Goal: Information Seeking & Learning: Check status

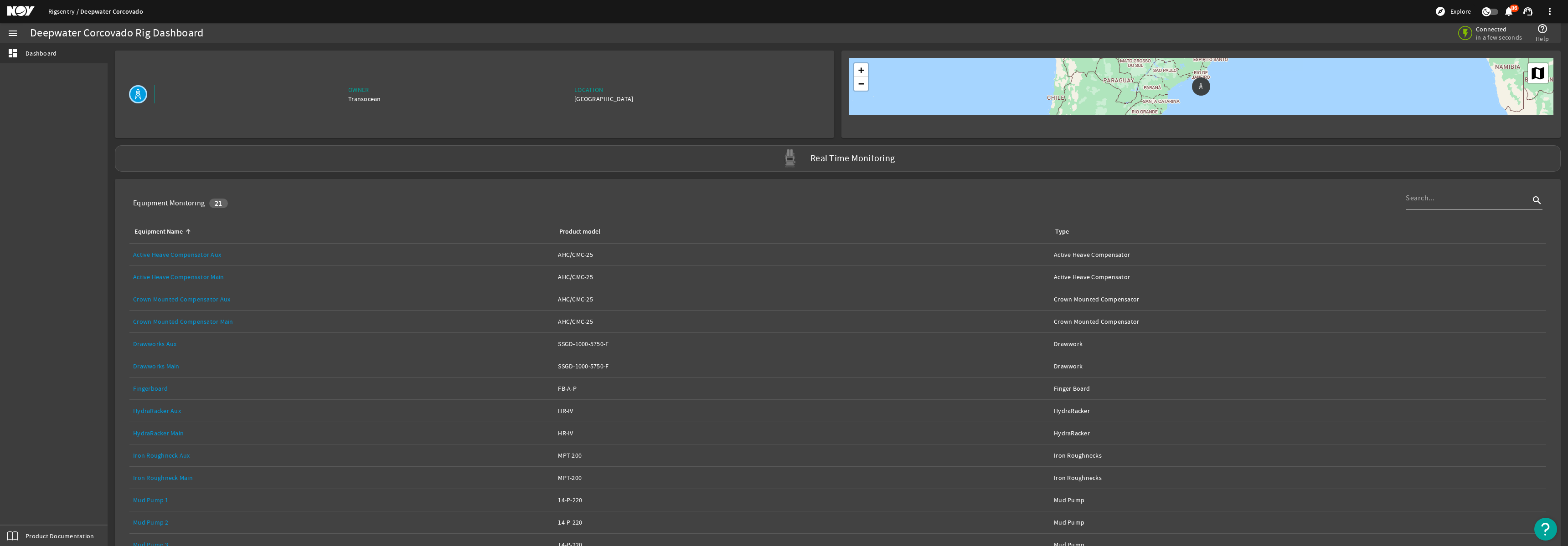
click at [52, 13] on link "Rigsentry" at bounding box center [64, 11] width 32 height 8
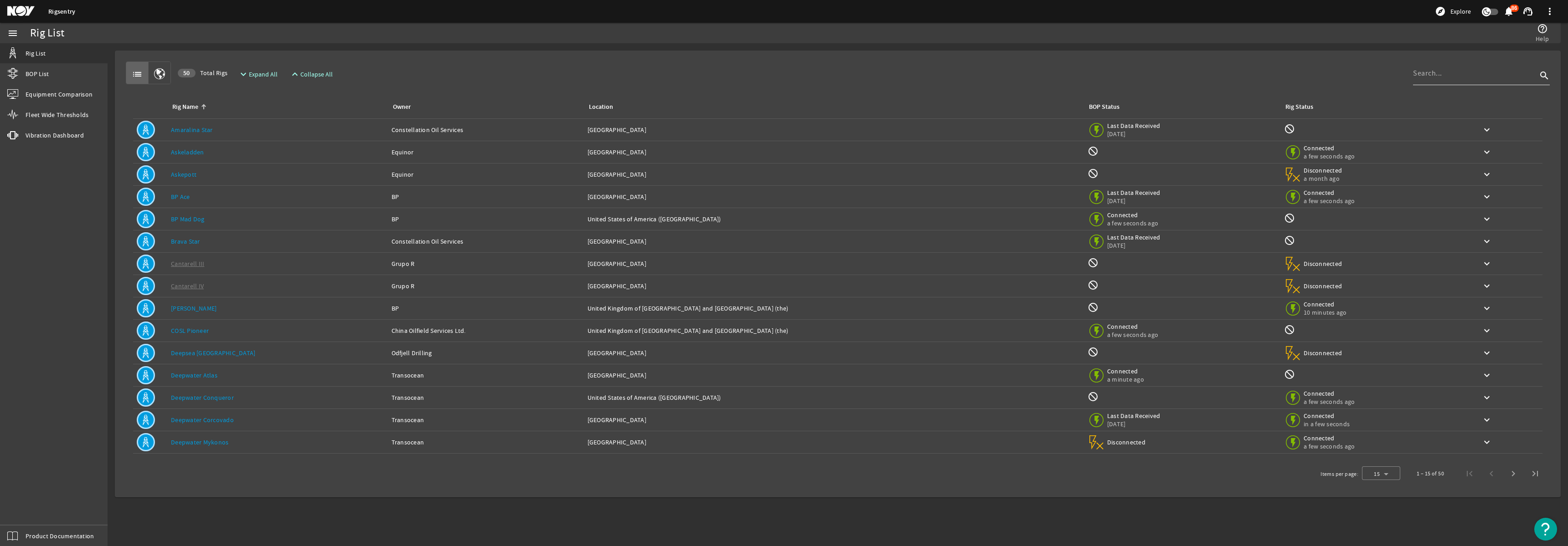
click at [1461, 75] on input at bounding box center [1475, 73] width 124 height 11
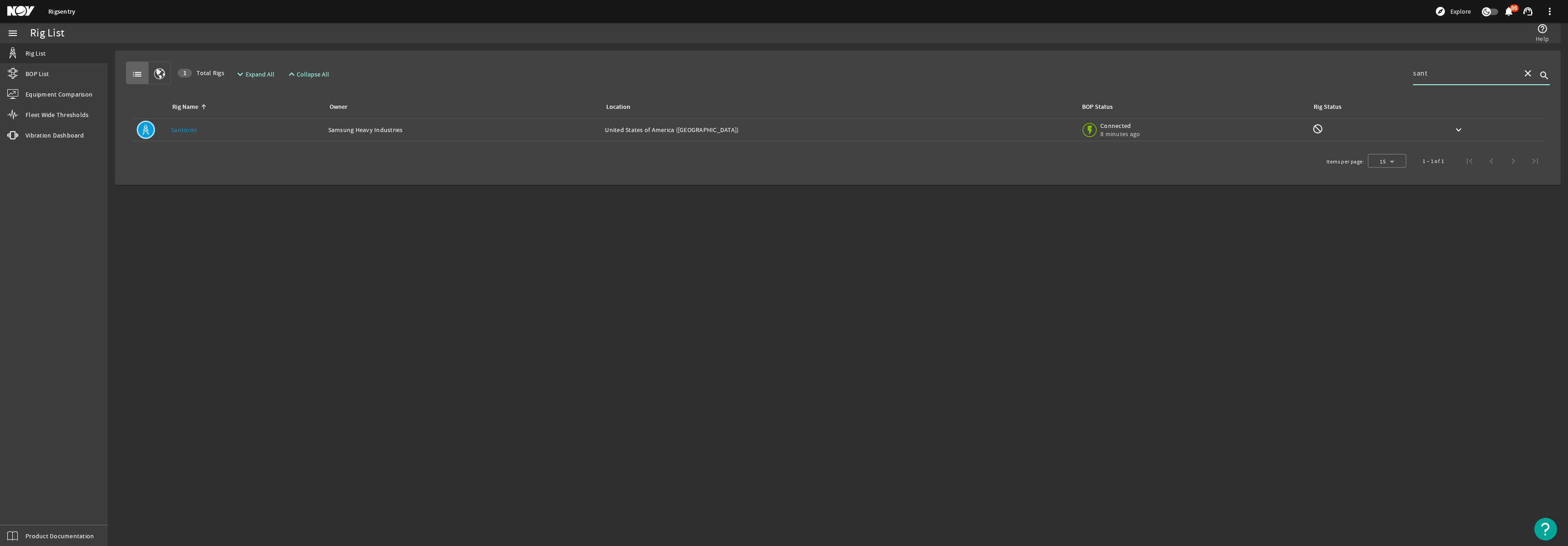
type input "sant"
click at [593, 134] on div "Owner: Samsung Heavy Industries" at bounding box center [463, 130] width 270 height 9
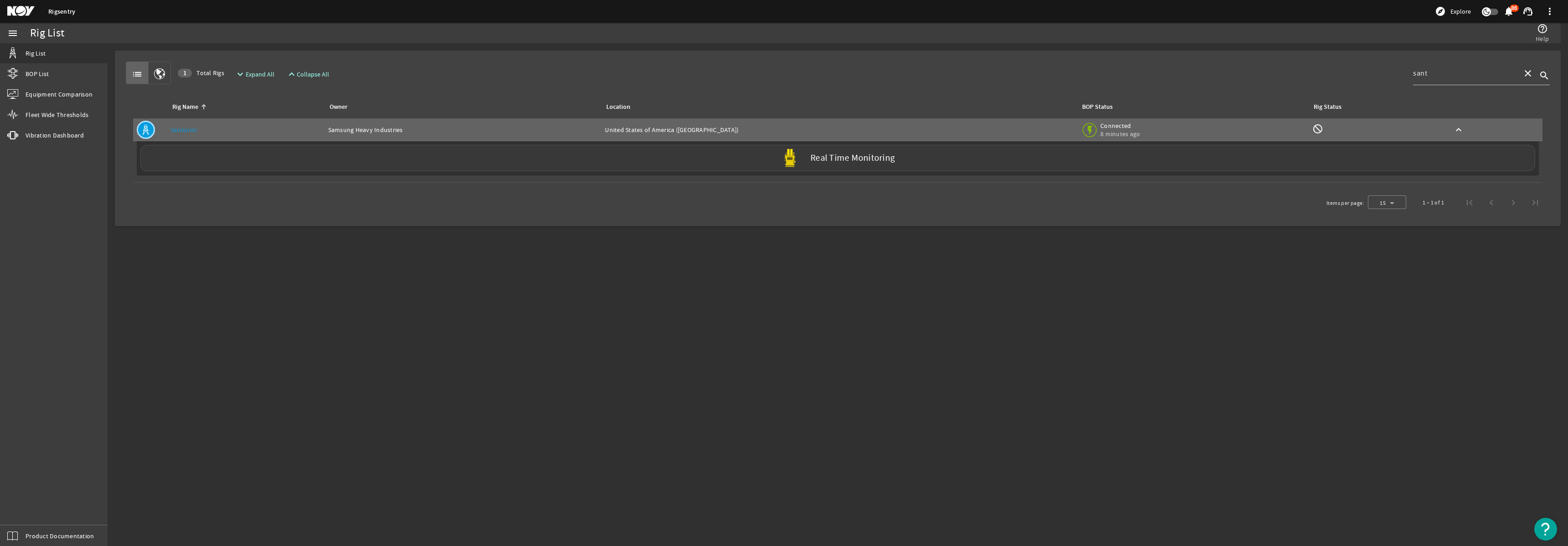
click at [585, 167] on div "Real Time Monitoring" at bounding box center [837, 157] width 1395 height 26
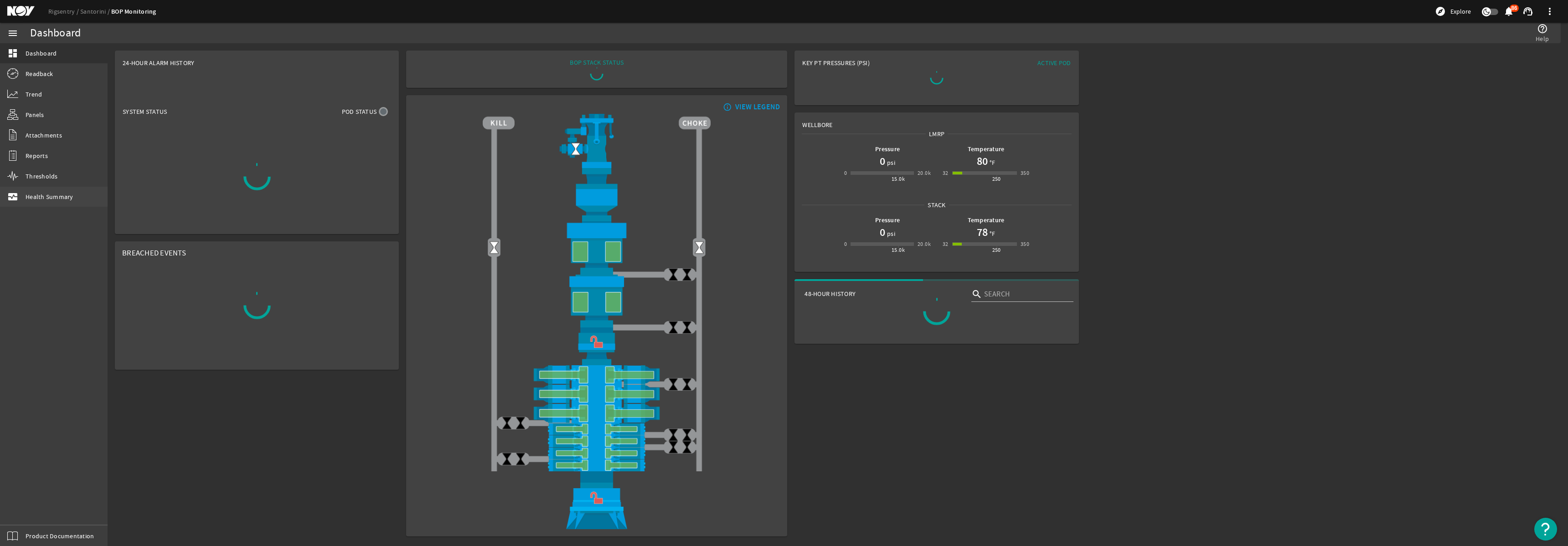
click at [46, 197] on span "Health Summary" at bounding box center [49, 197] width 48 height 9
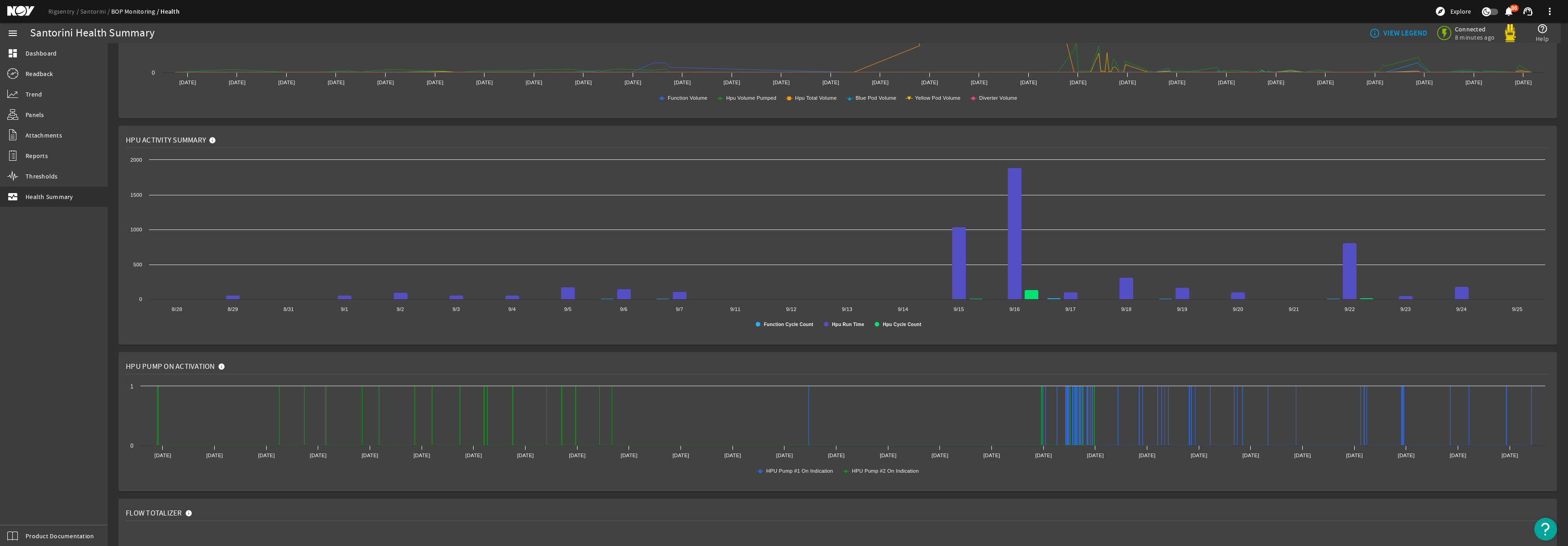
scroll to position [549, 0]
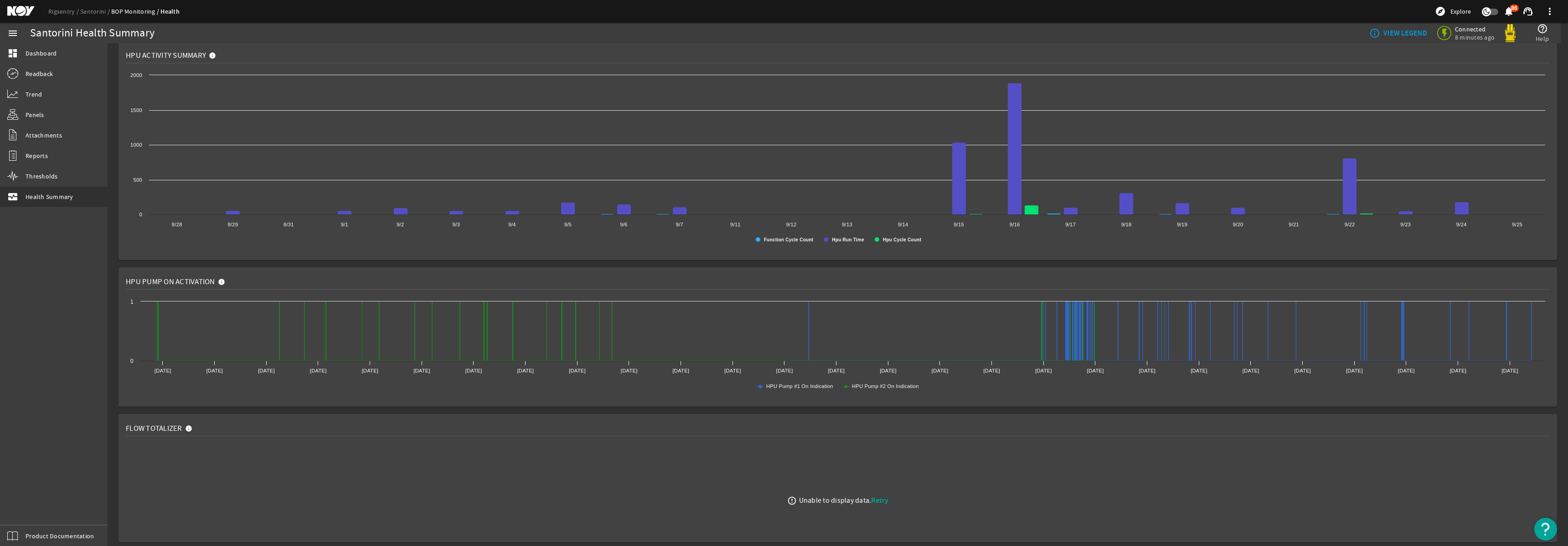
click at [883, 502] on span "Retry" at bounding box center [879, 501] width 17 height 10
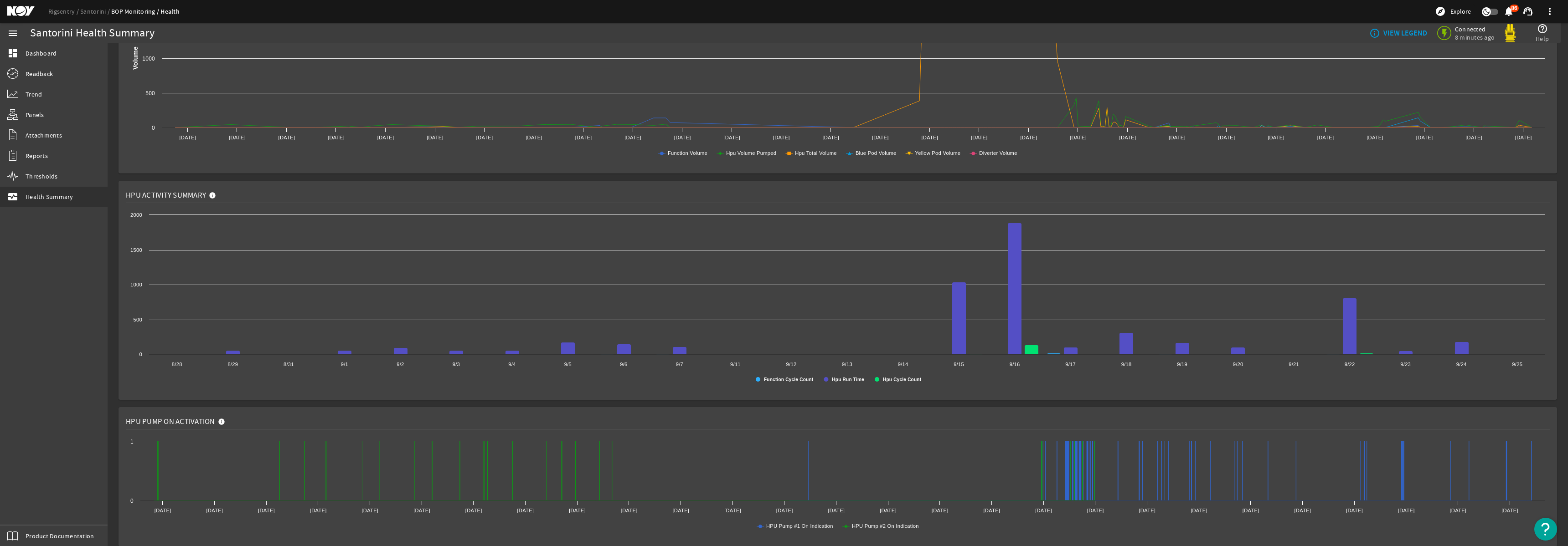
scroll to position [0, 0]
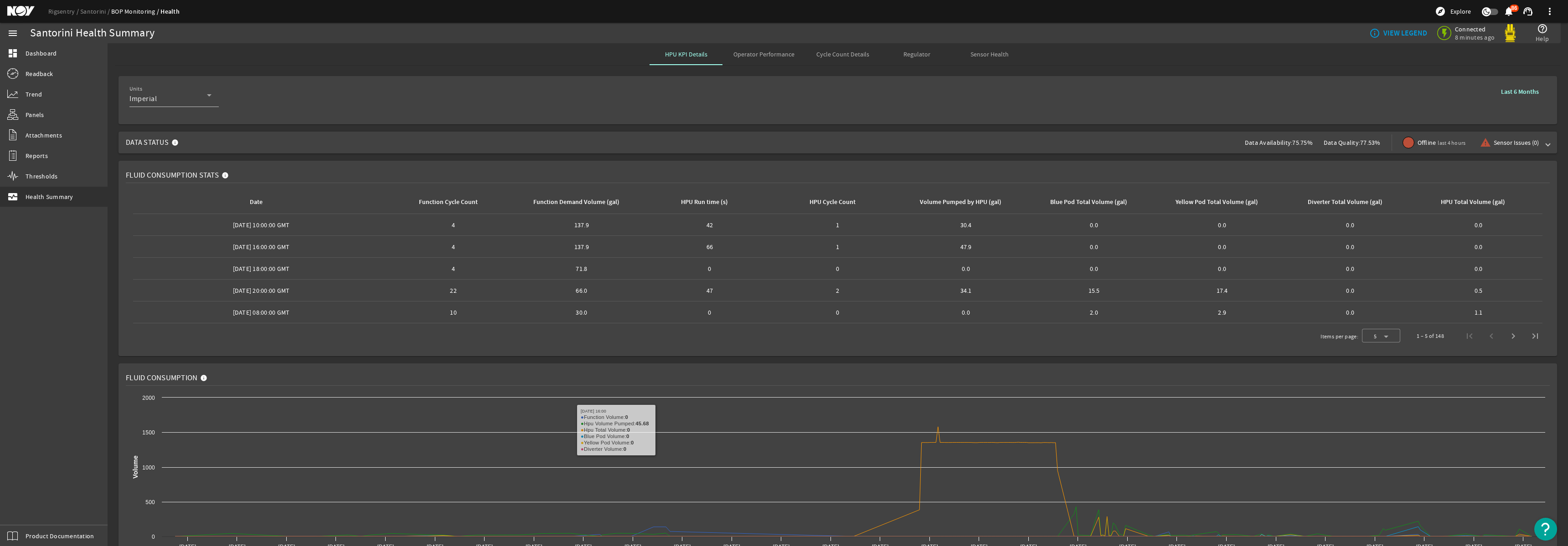
click at [762, 56] on span "Operator Performance" at bounding box center [764, 54] width 61 height 7
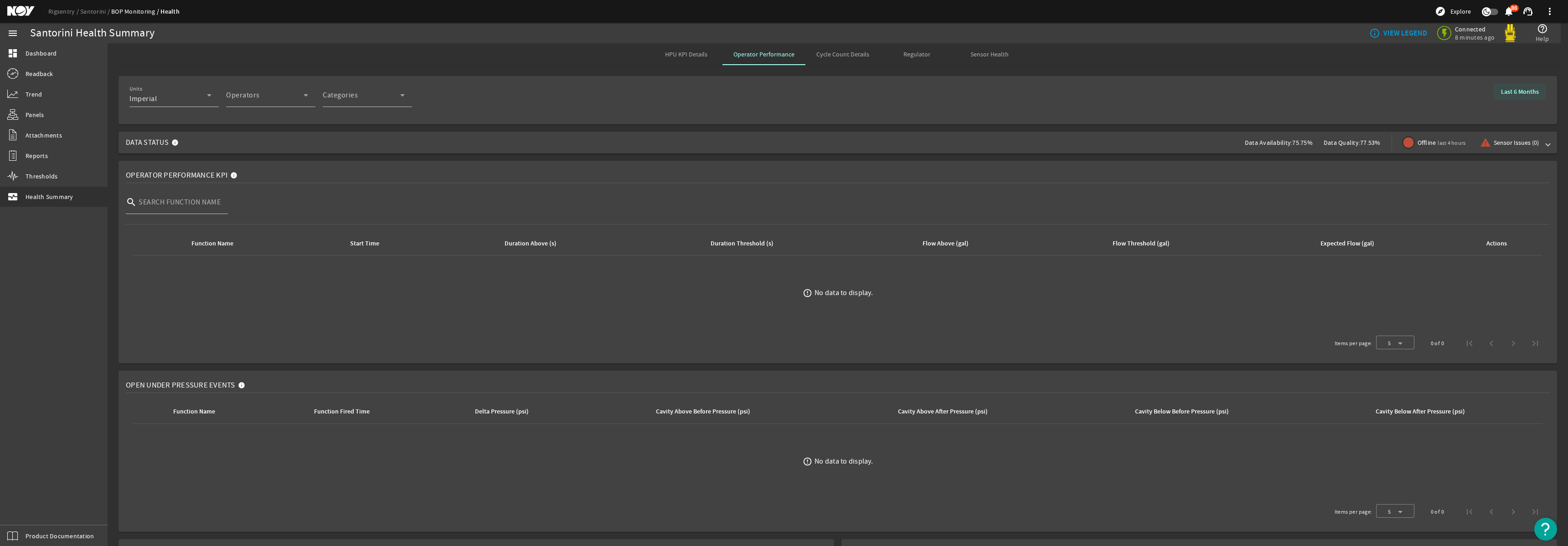
click at [1511, 95] on b "Last 6 Months" at bounding box center [1519, 92] width 38 height 9
click at [1521, 195] on div "Start Date - End Date Start Date – End Date Press Tab to enter the end date App…" at bounding box center [1411, 189] width 252 height 32
drag, startPoint x: 1523, startPoint y: 190, endPoint x: 1518, endPoint y: 189, distance: 5.1
click at [1523, 190] on div "Start Date - End Date Start Date – End Date Press Tab to enter the end date App…" at bounding box center [1411, 189] width 252 height 32
click at [1465, 151] on b "Last 6 Months" at bounding box center [1467, 150] width 38 height 9
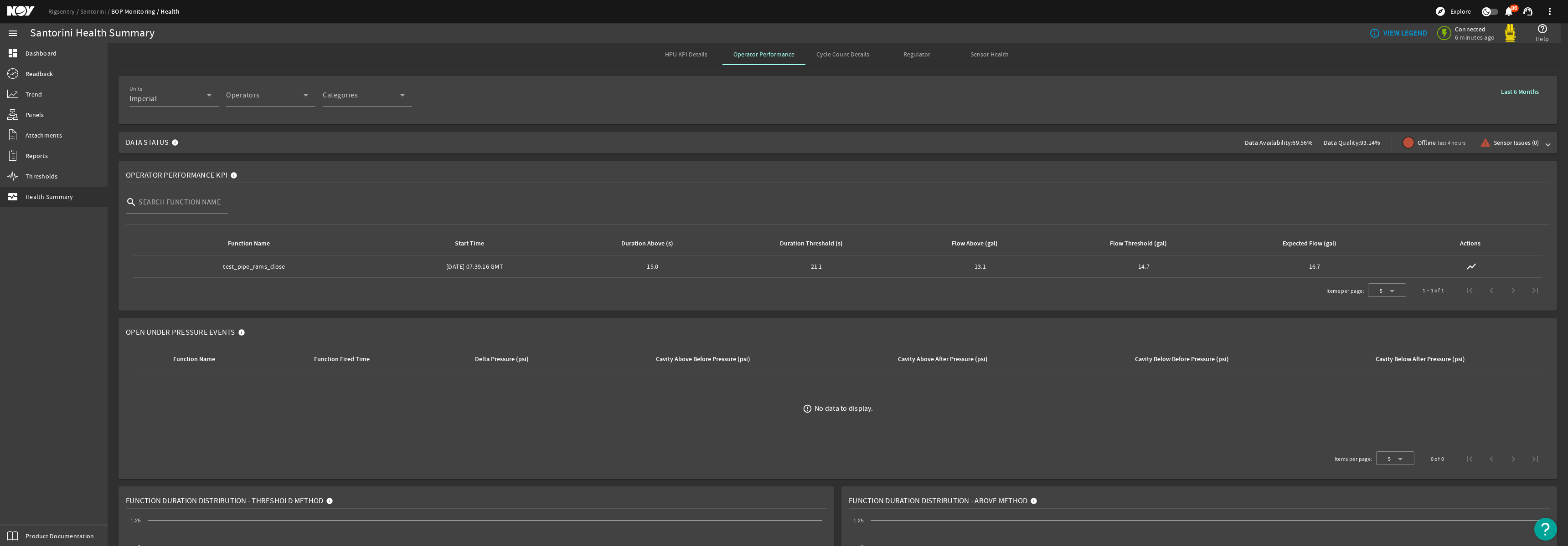
click at [256, 148] on span "Data Status Data Availability: 69.56% Data Quality: 93.14% Offline last 4 hours…" at bounding box center [836, 142] width 1420 height 22
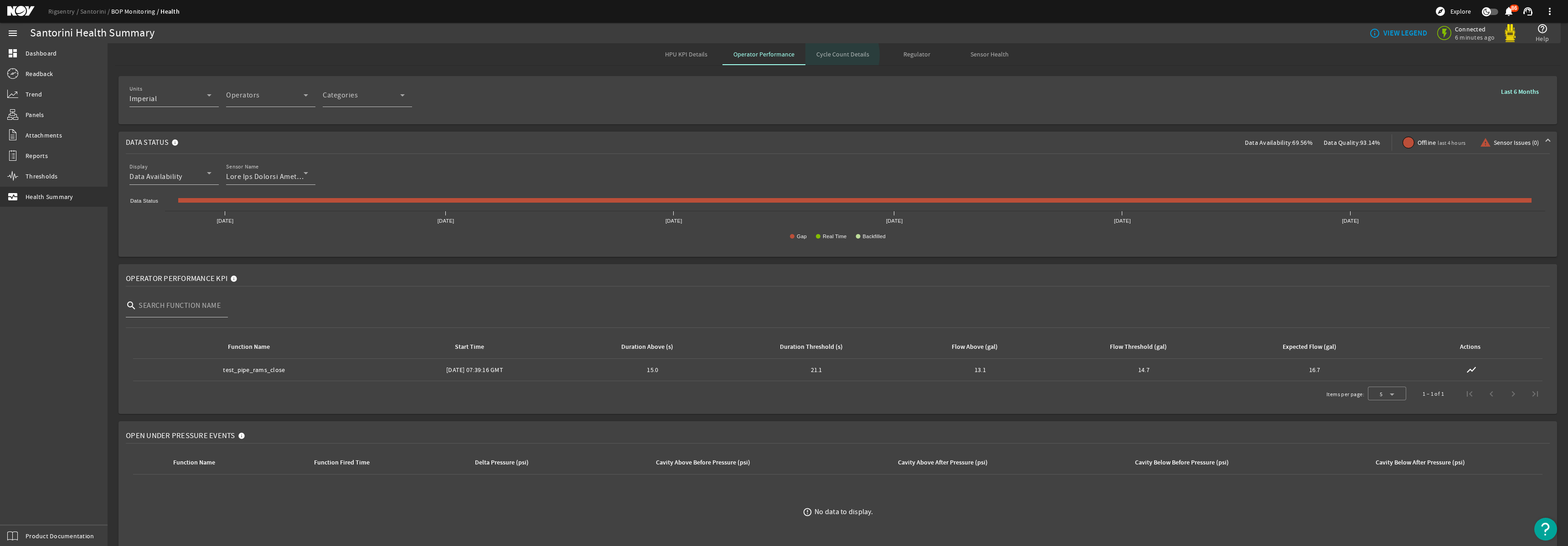
click at [827, 55] on span "Cycle Count Details" at bounding box center [843, 54] width 53 height 7
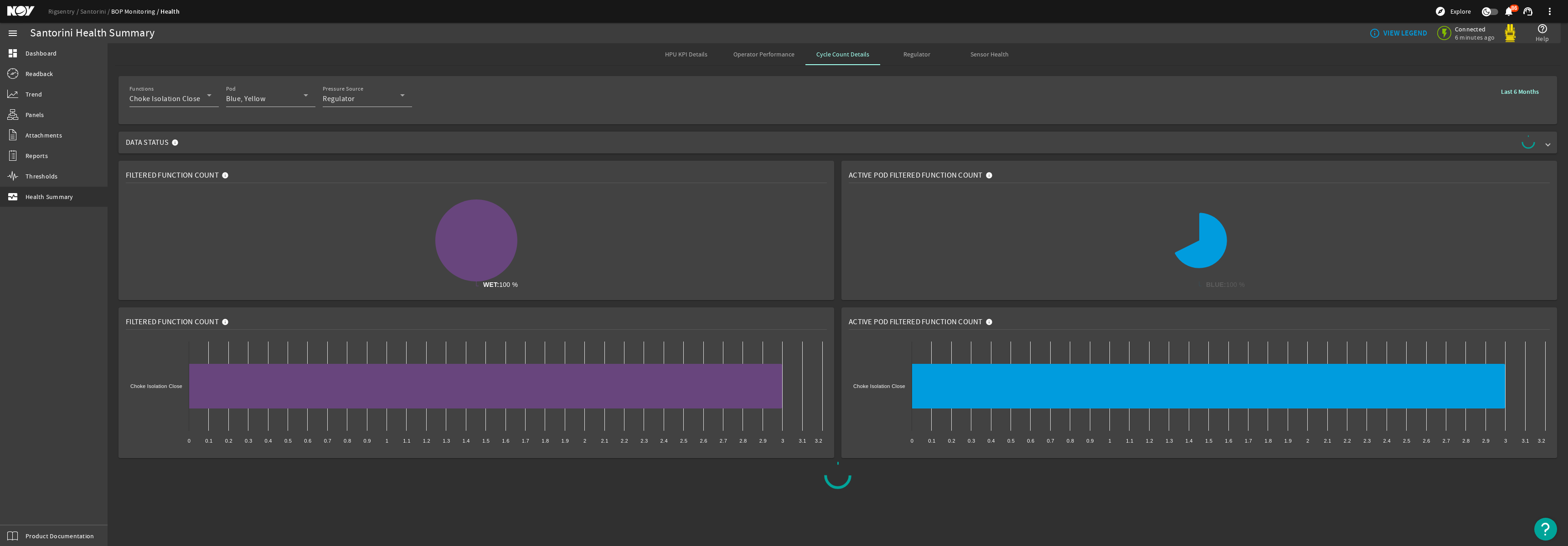
click at [1510, 92] on b "Last 6 Months" at bounding box center [1519, 92] width 38 height 9
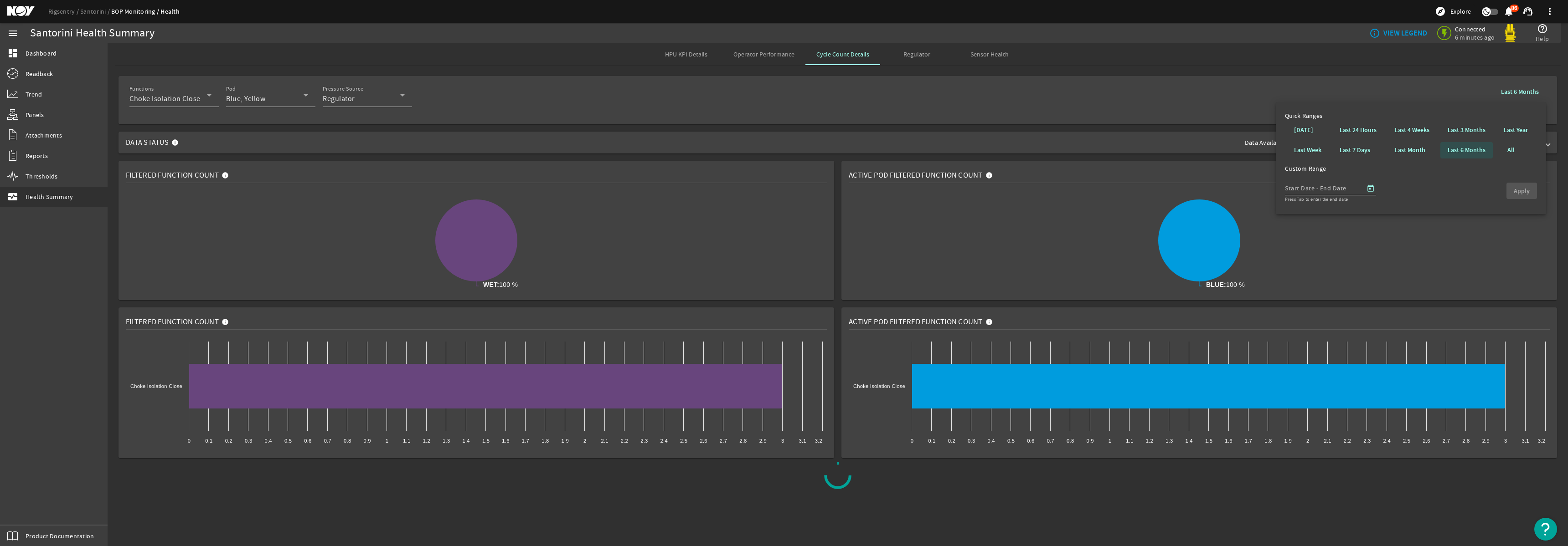
click at [1474, 151] on b "Last 6 Months" at bounding box center [1467, 150] width 38 height 9
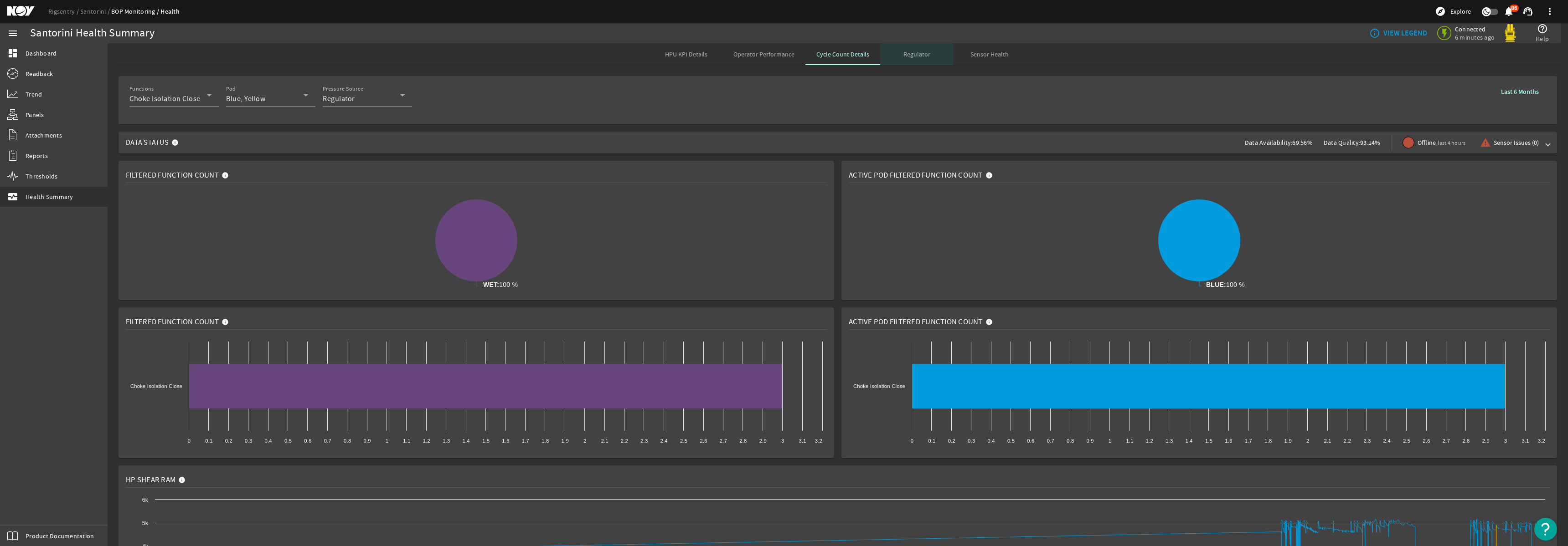
click at [916, 57] on span "Regulator" at bounding box center [917, 54] width 27 height 7
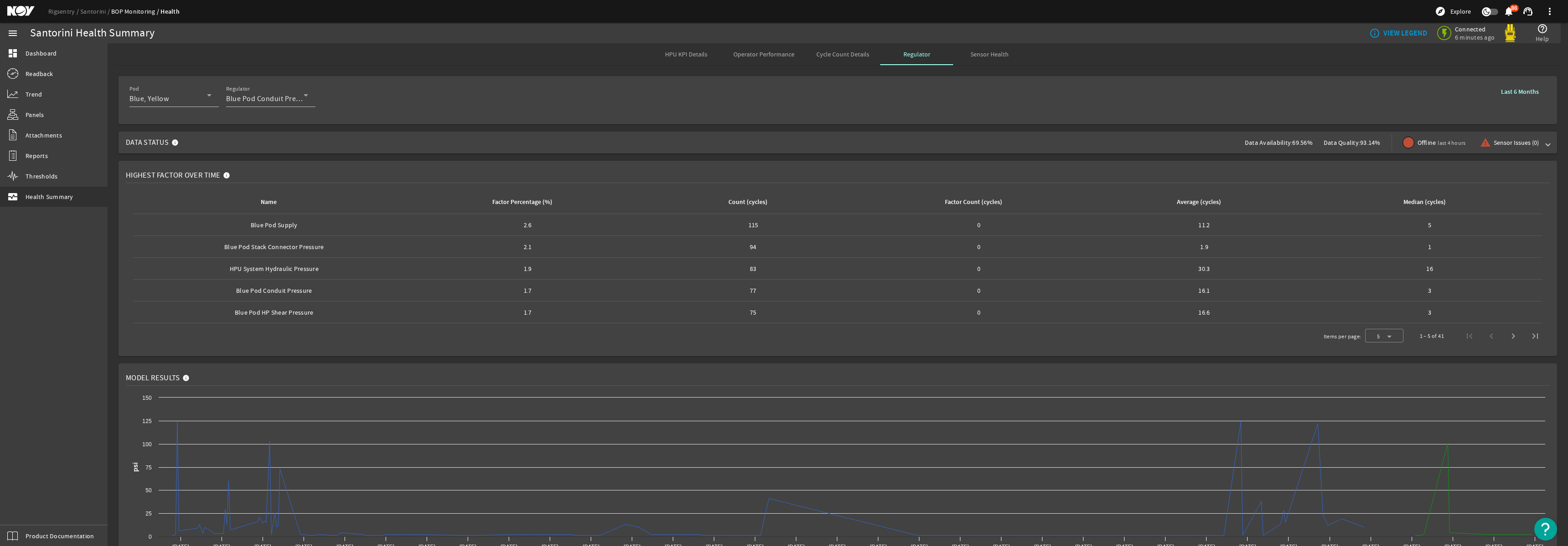
click at [999, 56] on span "Sensor Health" at bounding box center [989, 54] width 38 height 7
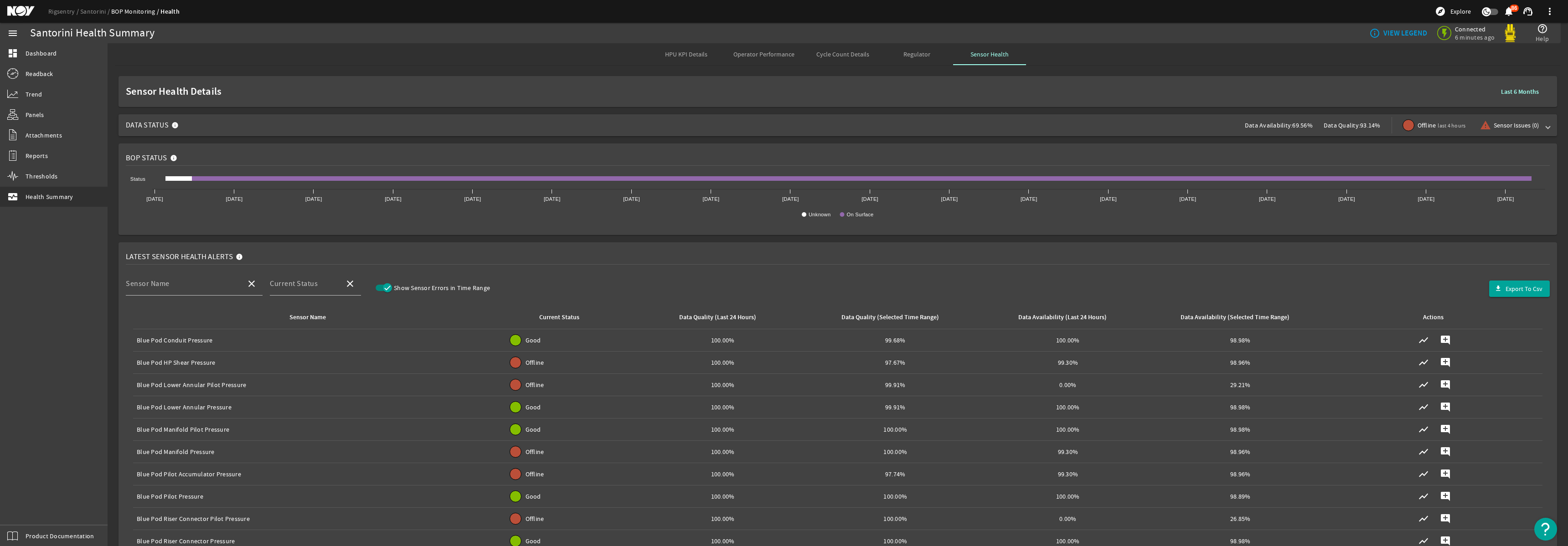
click at [822, 119] on span "Data Status Data Availability: 69.56% Data Quality: 93.14% Offline last 4 hours…" at bounding box center [836, 125] width 1420 height 22
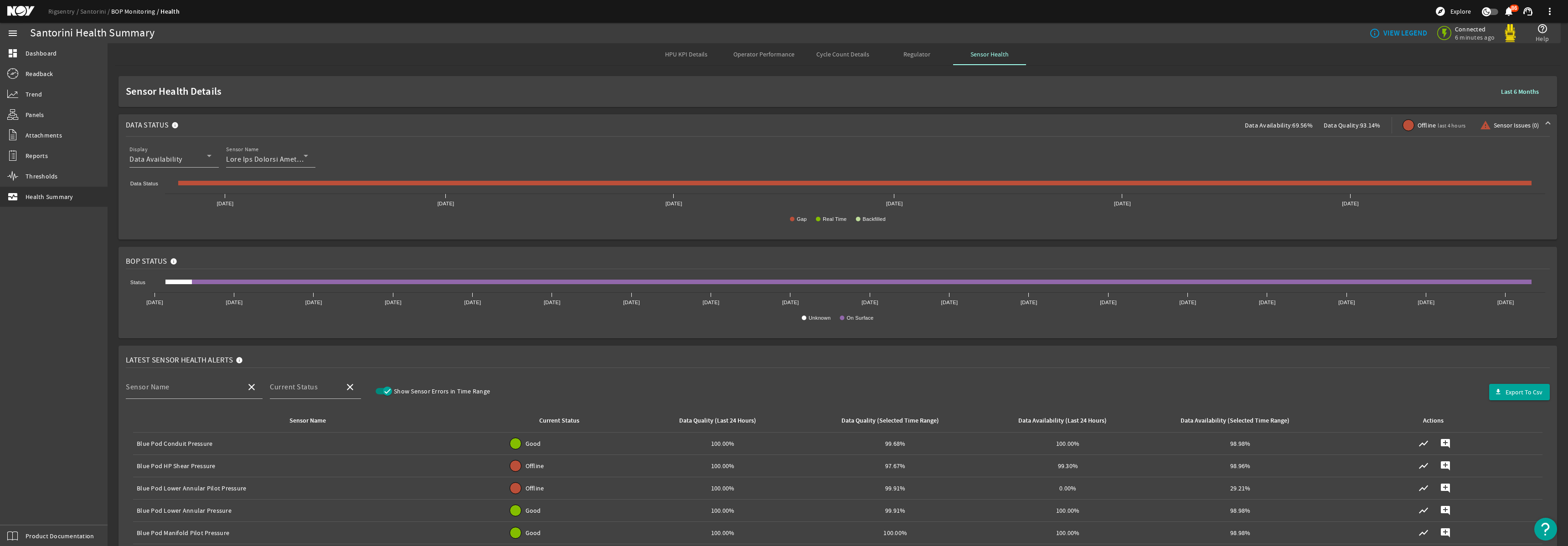
scroll to position [1, 0]
click at [305, 156] on icon at bounding box center [306, 154] width 11 height 11
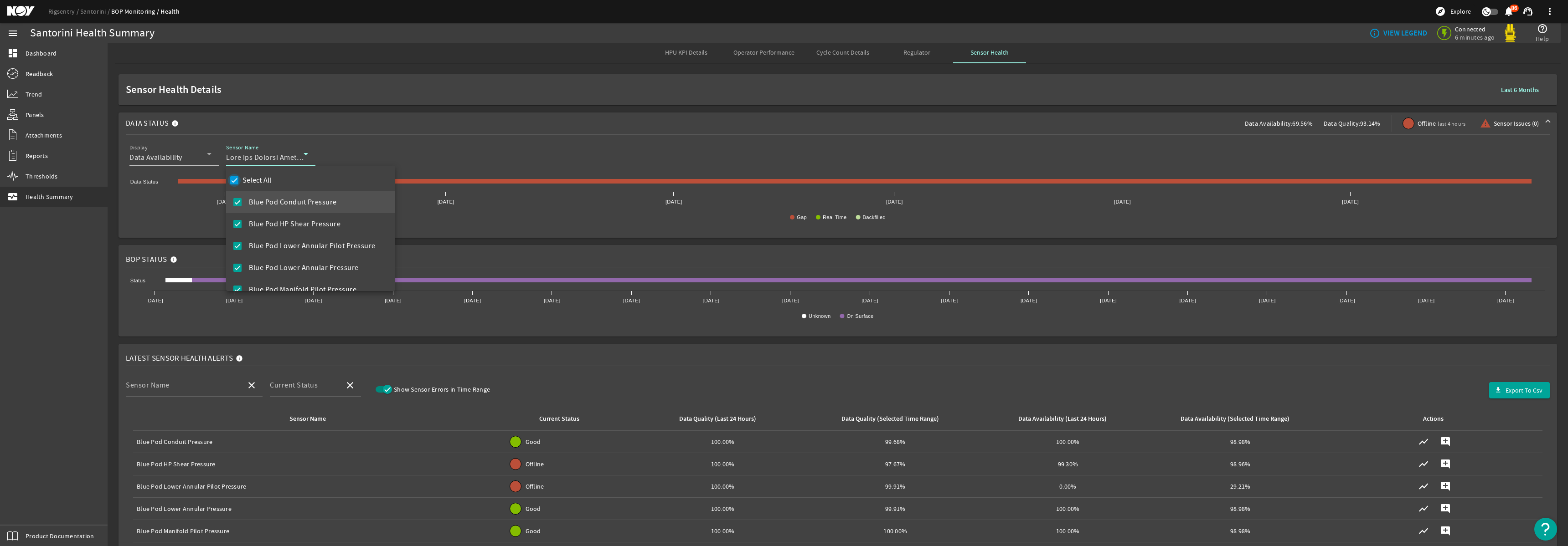
click at [237, 181] on input "Select All" at bounding box center [234, 180] width 13 height 13
checkbox input "false"
click at [237, 201] on mat-pseudo-checkbox at bounding box center [237, 202] width 8 height 8
click at [390, 118] on div at bounding box center [784, 273] width 1568 height 546
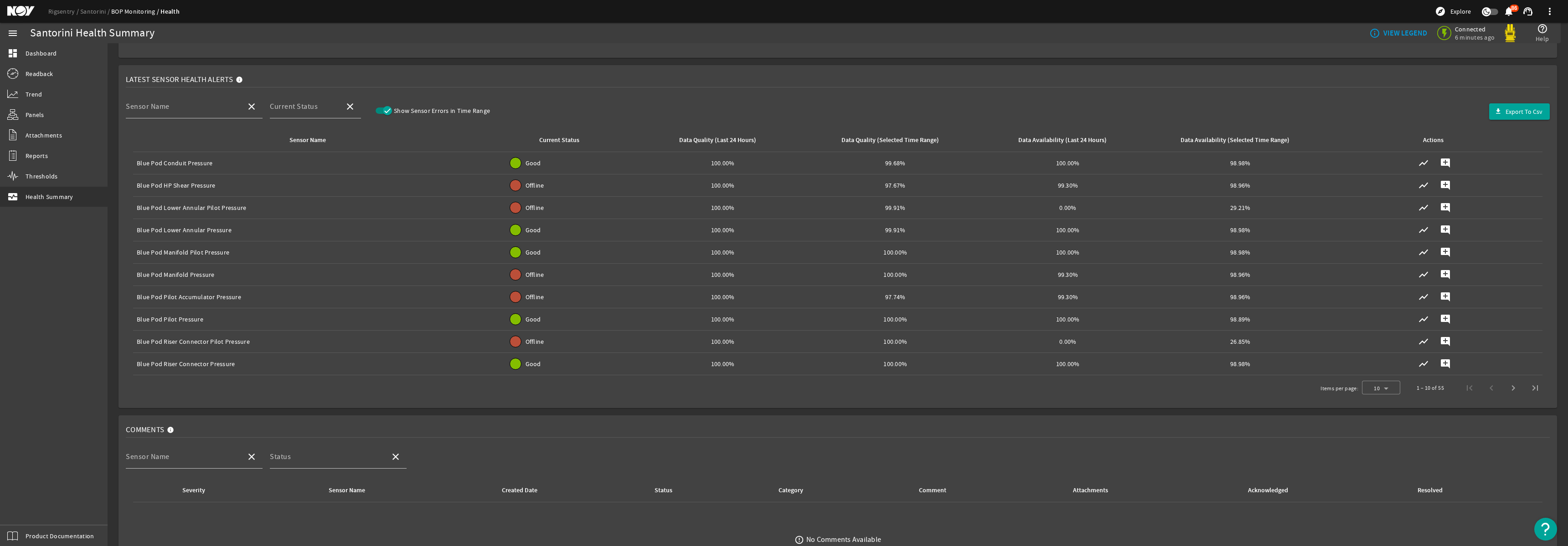
scroll to position [0, 0]
